Goal: Transaction & Acquisition: Purchase product/service

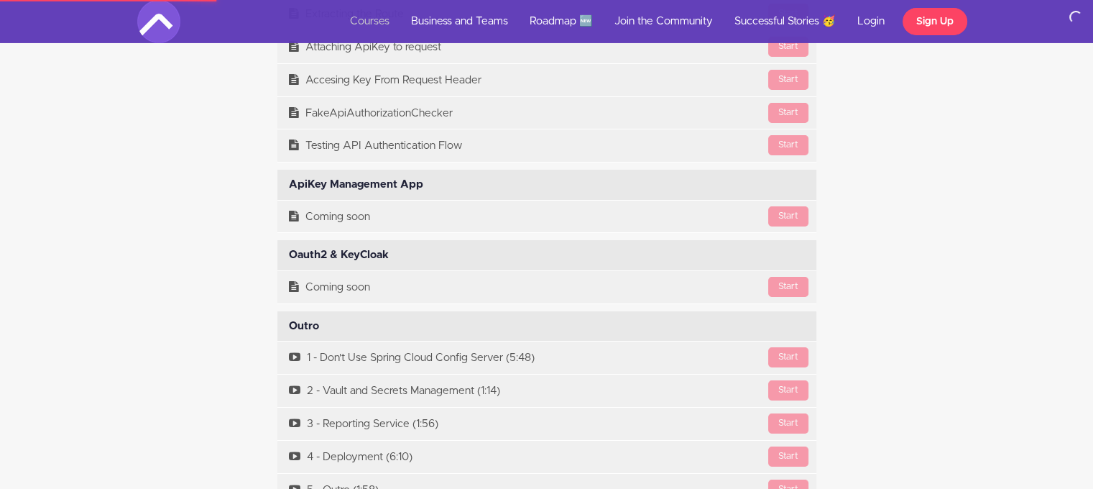
click at [374, 22] on link "Courses" at bounding box center [369, 21] width 61 height 43
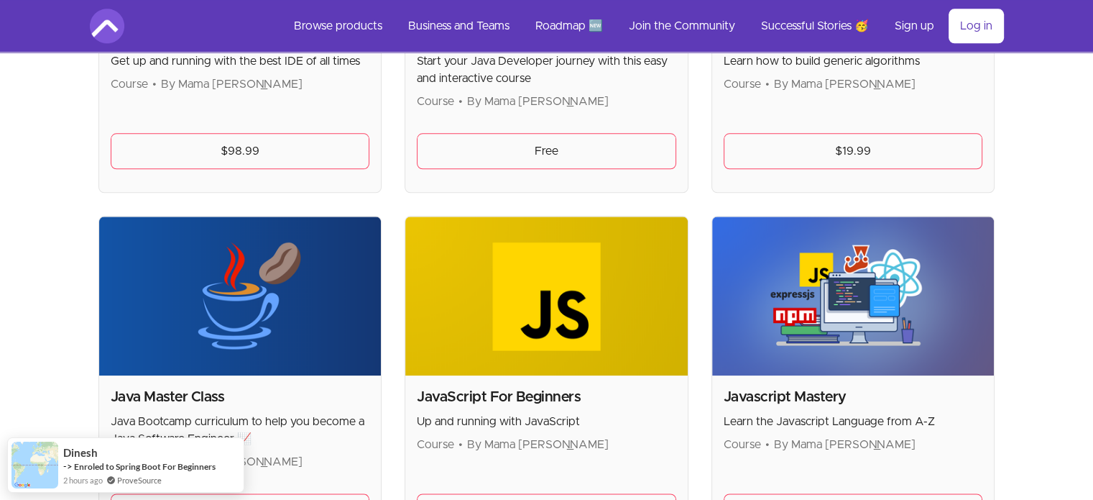
scroll to position [1805, 0]
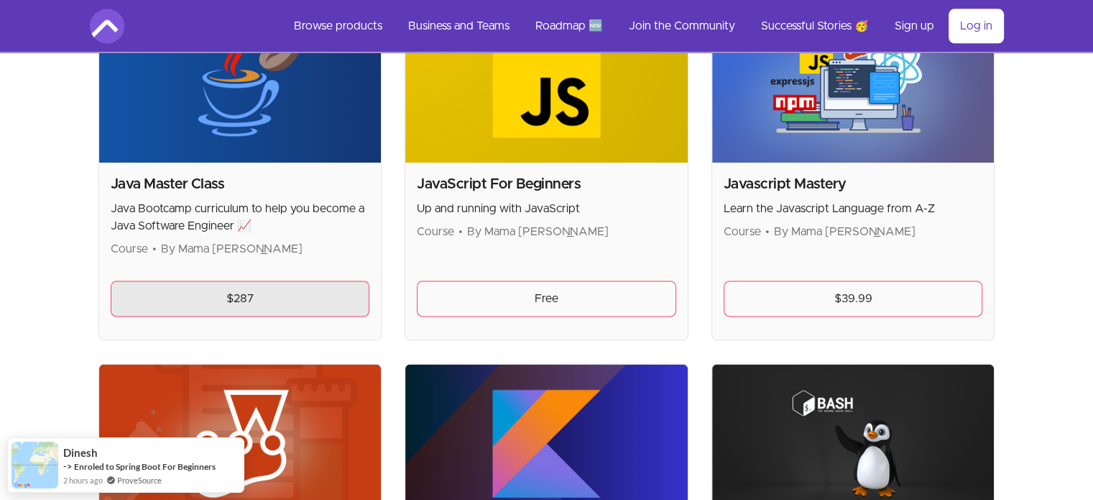
click at [264, 297] on link "$287" at bounding box center [240, 298] width 259 height 36
